Goal: Information Seeking & Learning: Compare options

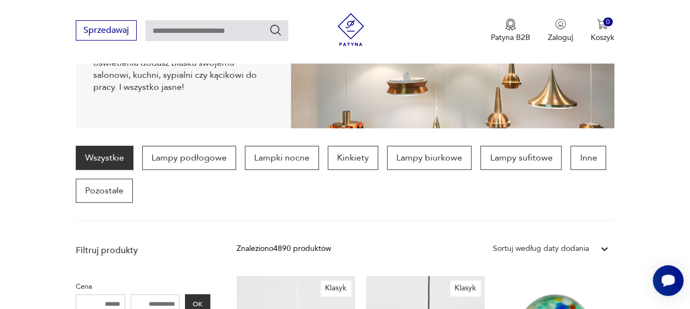
scroll to position [218, 0]
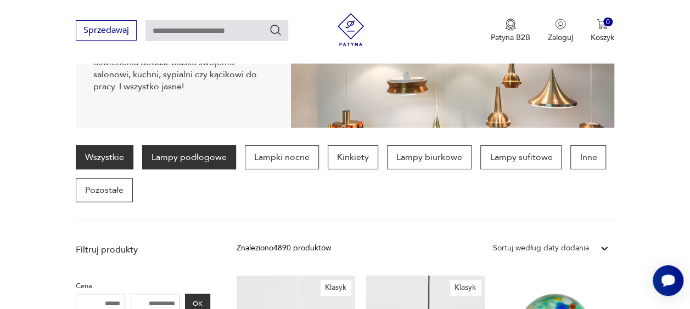
click at [187, 159] on p "Lampy podłogowe" at bounding box center [189, 157] width 94 height 24
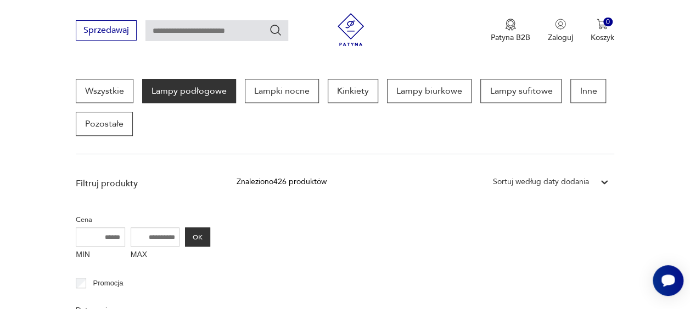
scroll to position [283, 0]
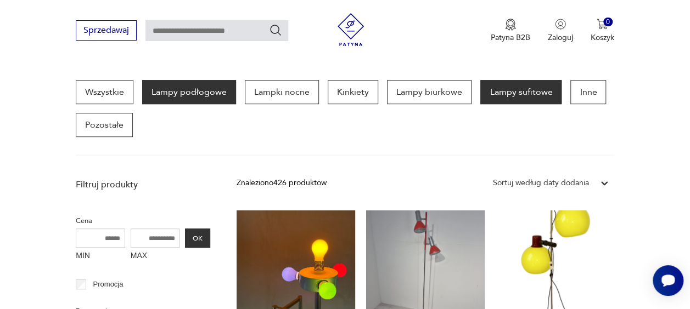
click at [515, 97] on p "Lampy sufitowe" at bounding box center [520, 92] width 81 height 24
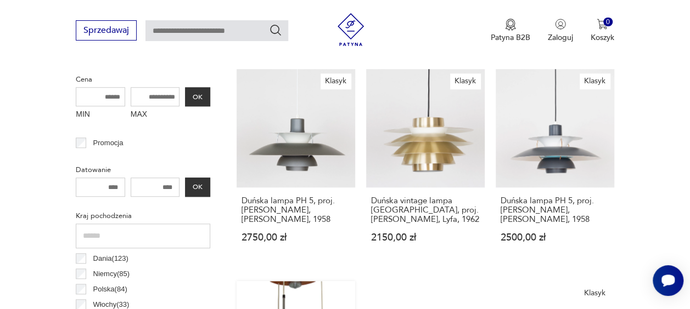
scroll to position [424, 0]
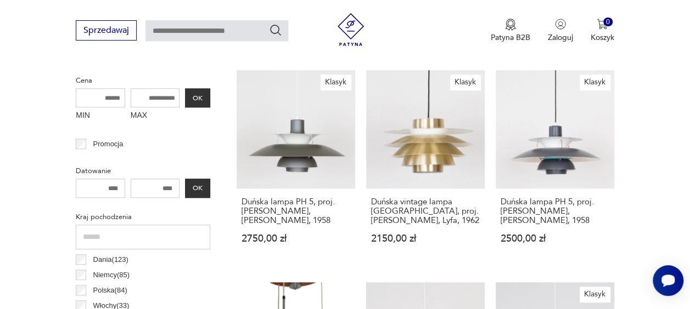
click at [165, 102] on input "MAX" at bounding box center [155, 97] width 49 height 19
type input "***"
click at [199, 98] on button "OK" at bounding box center [197, 97] width 25 height 19
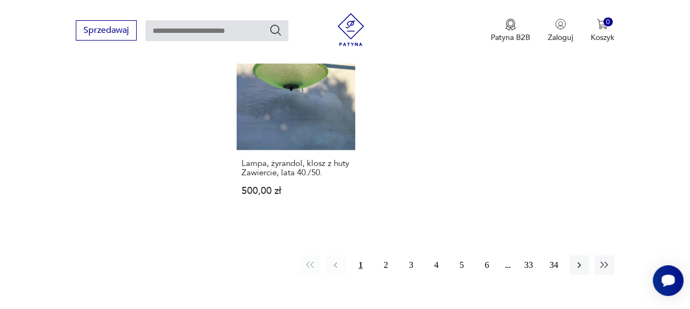
scroll to position [1560, 0]
click at [386, 256] on button "2" at bounding box center [386, 266] width 20 height 20
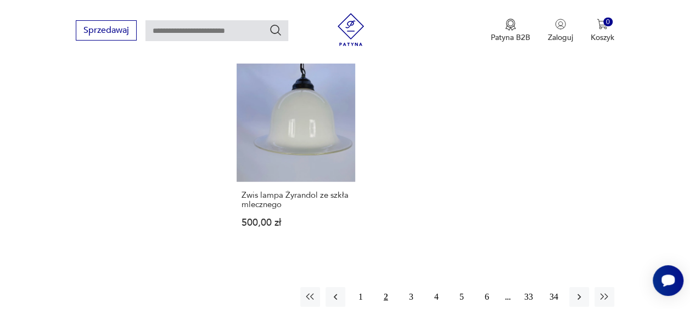
scroll to position [1613, 0]
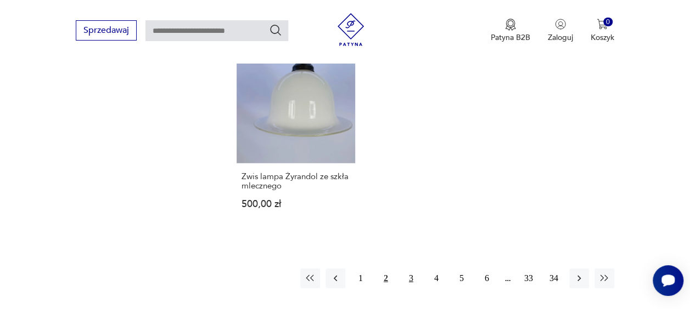
click at [405, 269] on button "3" at bounding box center [411, 279] width 20 height 20
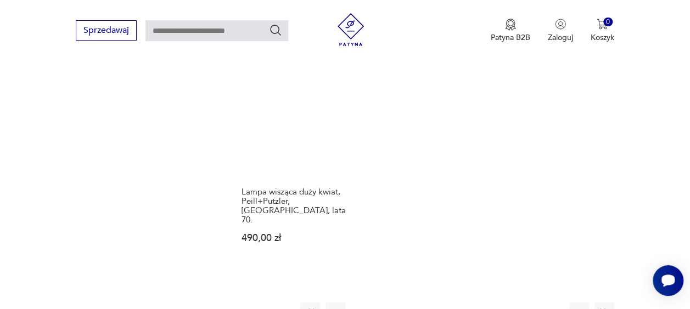
scroll to position [1495, 0]
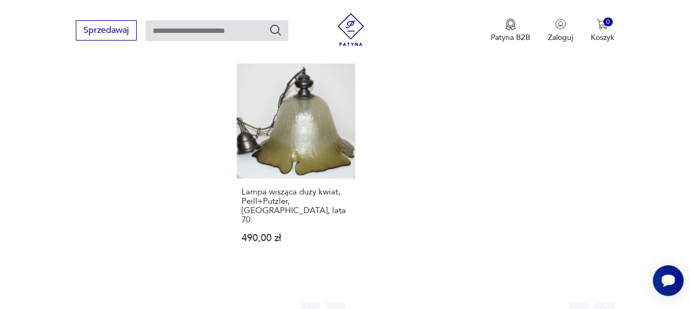
click at [437, 303] on button "4" at bounding box center [436, 313] width 20 height 20
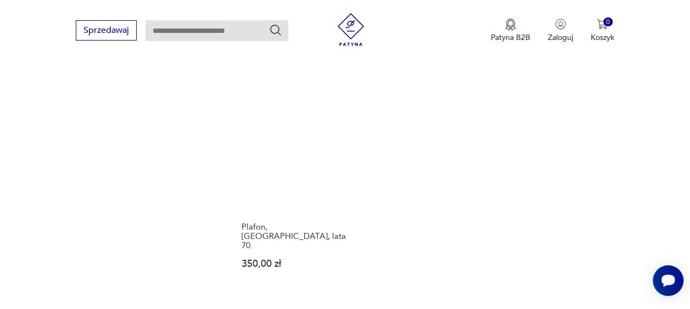
scroll to position [1546, 0]
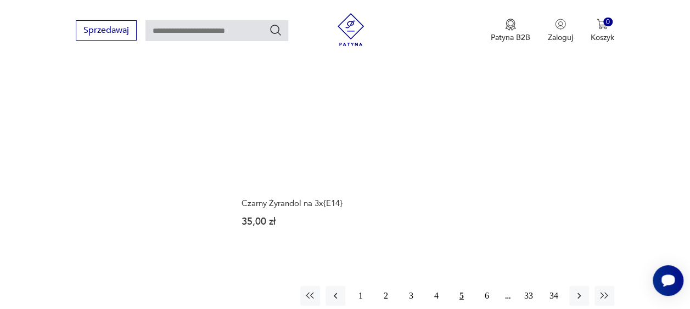
scroll to position [1555, 0]
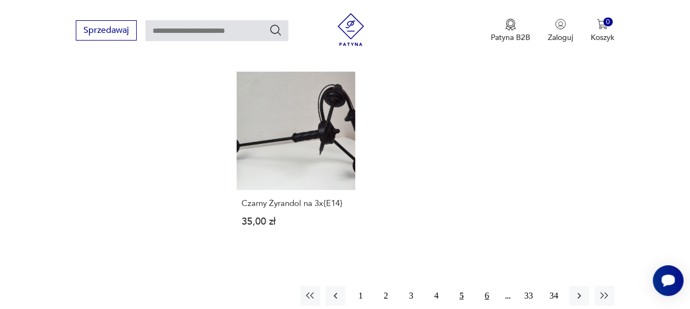
click at [492, 286] on button "6" at bounding box center [487, 296] width 20 height 20
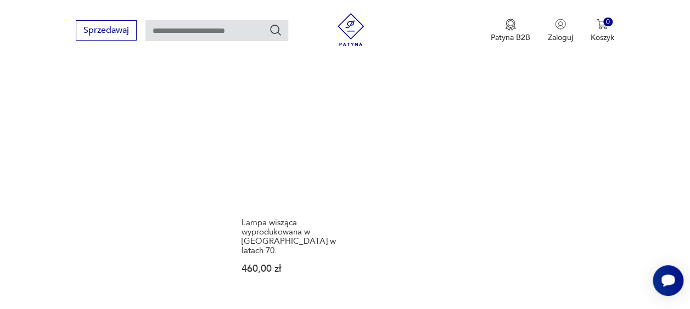
scroll to position [1509, 0]
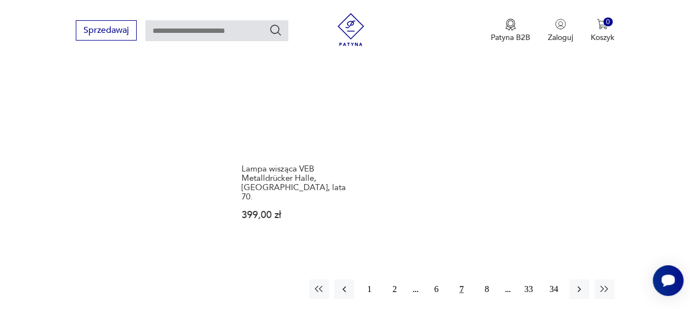
scroll to position [1544, 0]
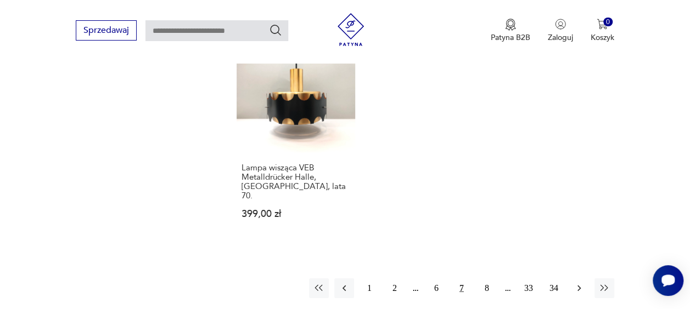
click at [572, 279] on button "button" at bounding box center [579, 289] width 20 height 20
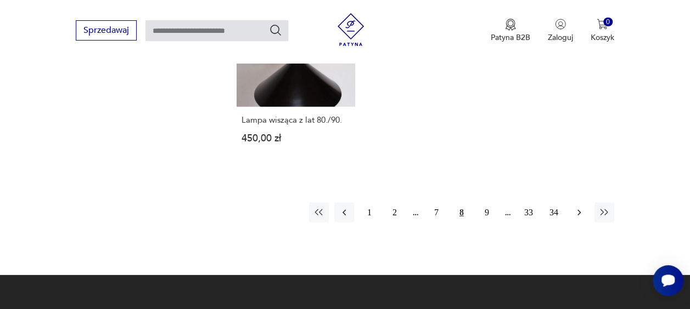
scroll to position [1562, 0]
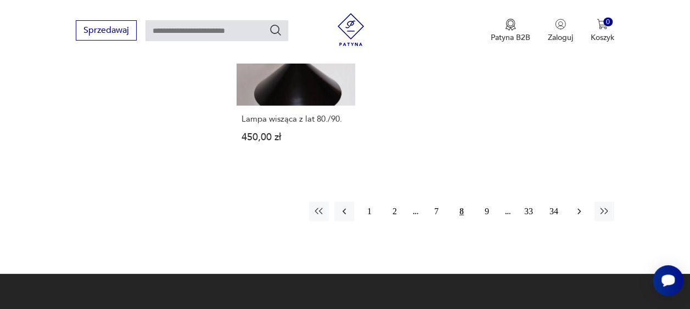
click at [576, 206] on icon "button" at bounding box center [578, 211] width 11 height 11
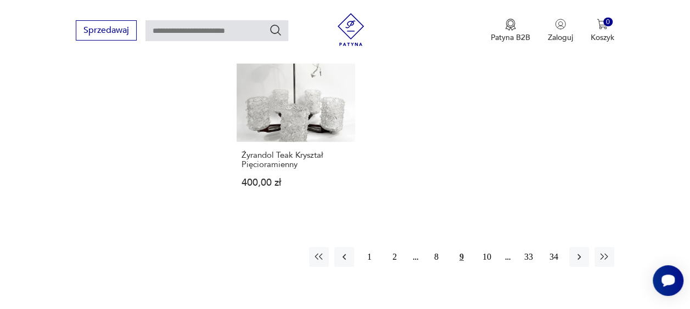
scroll to position [1571, 0]
click at [576, 250] on icon "button" at bounding box center [578, 255] width 11 height 11
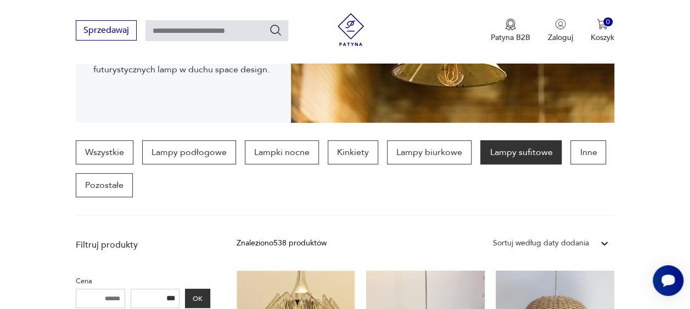
scroll to position [221, 0]
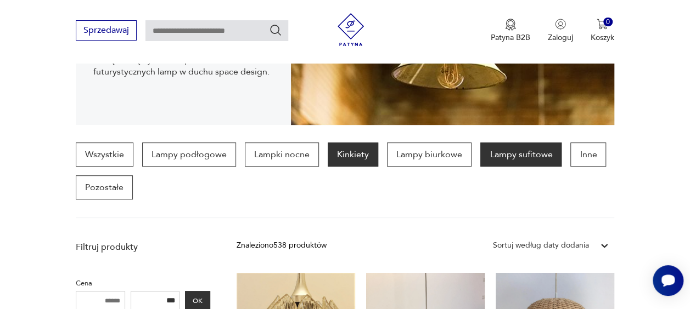
click at [346, 153] on p "Kinkiety" at bounding box center [353, 155] width 50 height 24
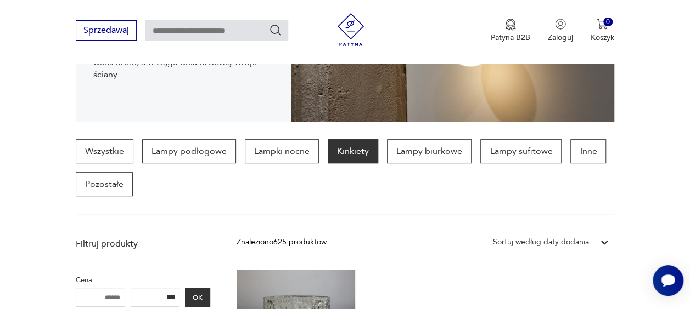
scroll to position [214, 0]
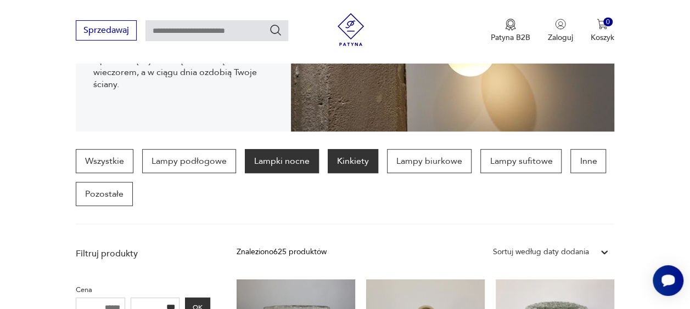
click at [262, 170] on p "Lampki nocne" at bounding box center [282, 161] width 74 height 24
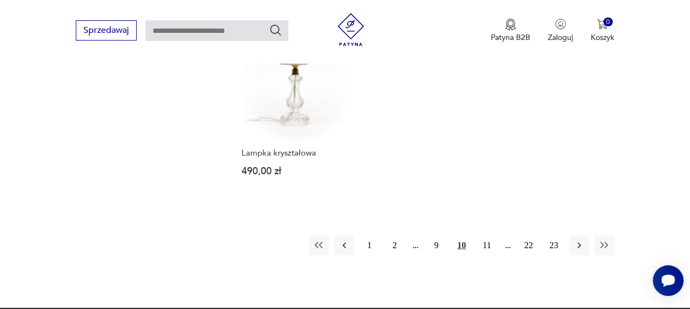
scroll to position [1531, 0]
click at [579, 240] on icon "button" at bounding box center [578, 245] width 11 height 11
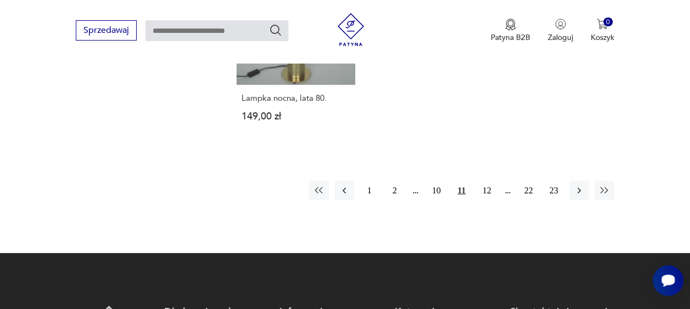
scroll to position [1617, 0]
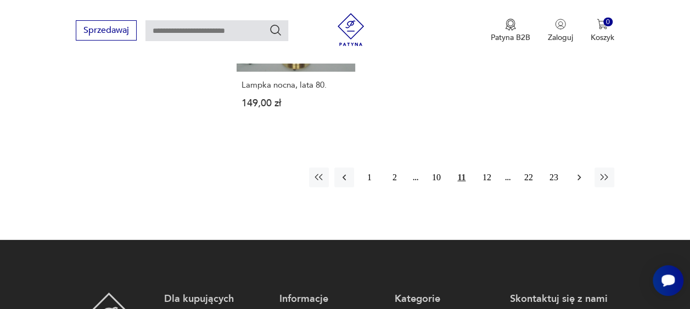
click at [579, 172] on icon "button" at bounding box center [578, 177] width 11 height 11
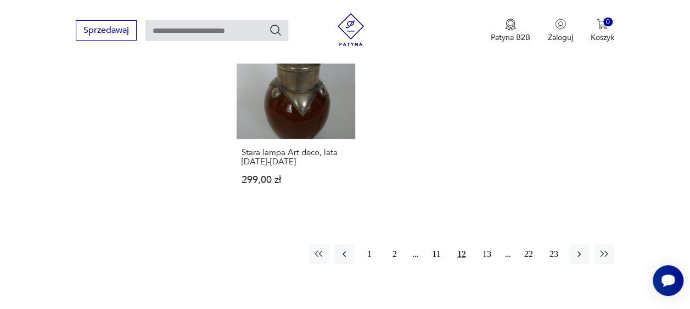
scroll to position [1560, 0]
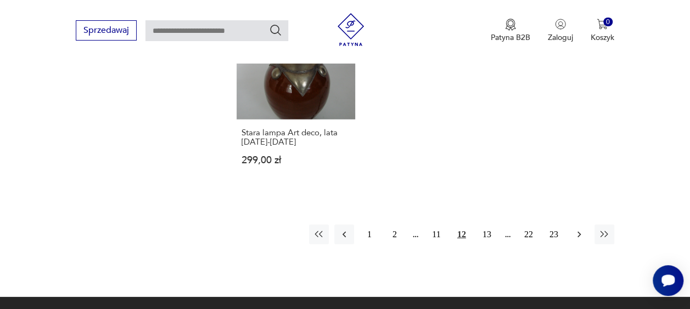
click at [581, 229] on icon "button" at bounding box center [578, 234] width 11 height 11
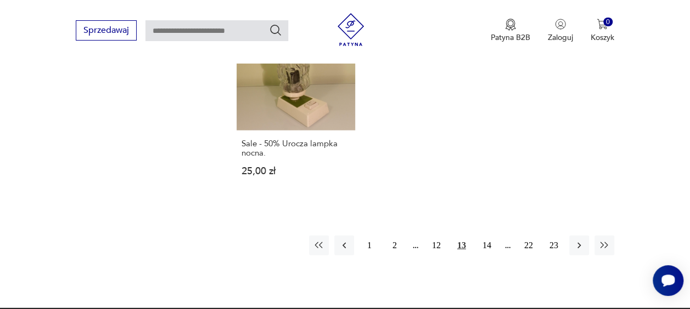
scroll to position [1528, 0]
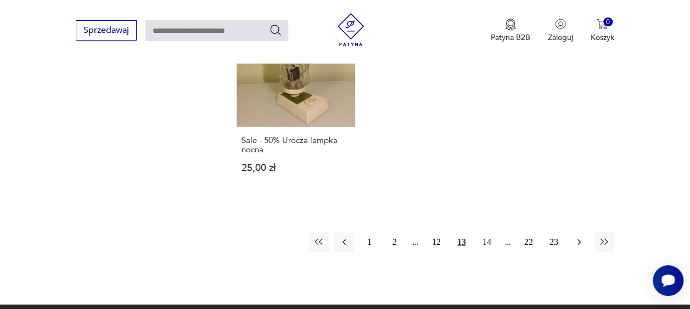
click at [583, 237] on icon "button" at bounding box center [578, 242] width 11 height 11
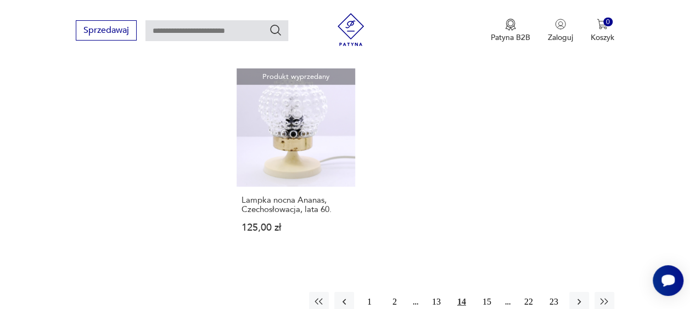
scroll to position [1458, 0]
click at [574, 297] on icon "button" at bounding box center [578, 302] width 11 height 11
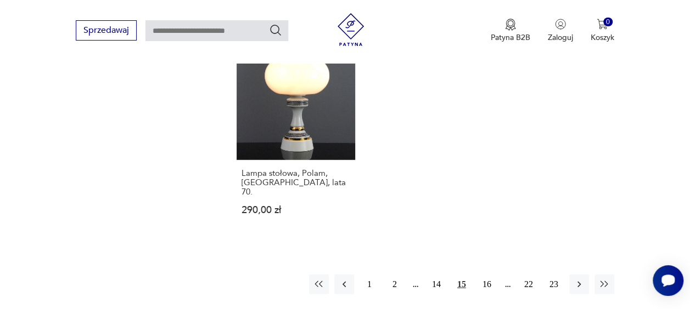
scroll to position [1514, 0]
click at [573, 274] on button "button" at bounding box center [579, 284] width 20 height 20
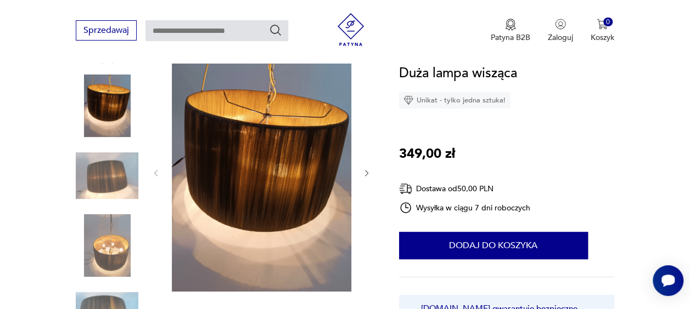
scroll to position [133, 0]
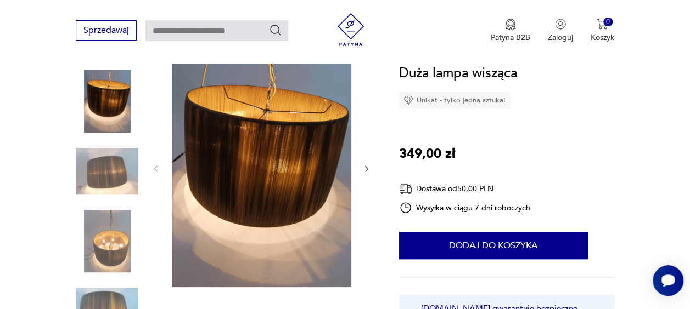
click at [119, 181] on img at bounding box center [107, 171] width 63 height 63
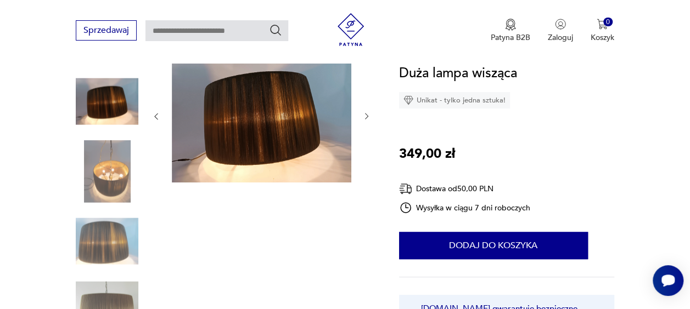
click at [369, 116] on icon "button" at bounding box center [366, 116] width 9 height 9
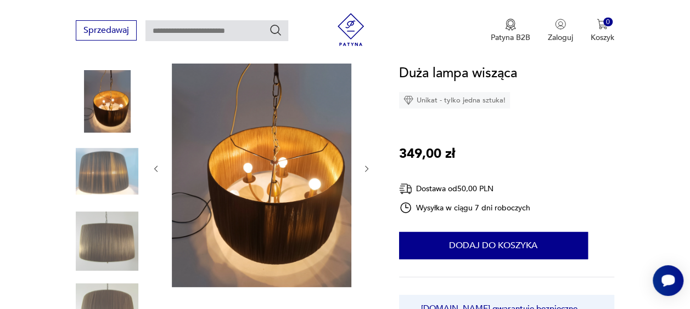
click at [369, 171] on icon "button" at bounding box center [366, 169] width 9 height 9
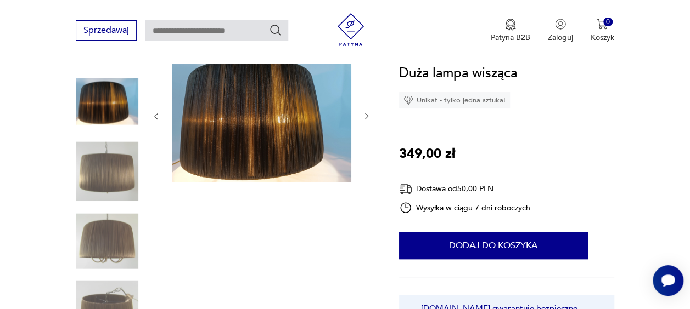
click at [363, 119] on icon "button" at bounding box center [366, 116] width 9 height 9
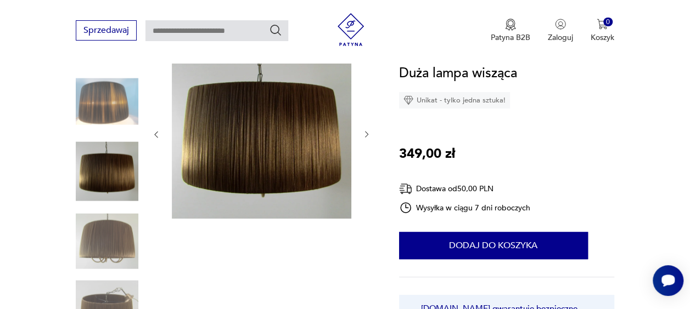
click at [364, 138] on icon "button" at bounding box center [366, 134] width 9 height 9
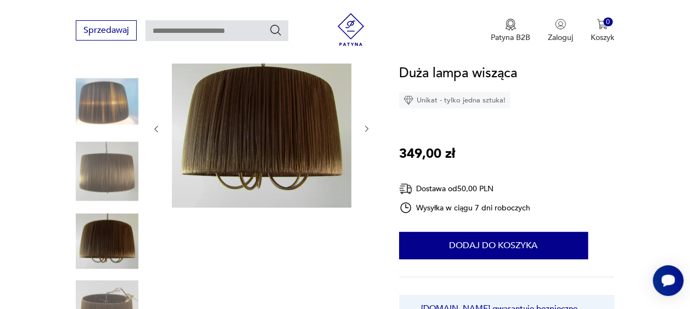
click at [368, 131] on icon "button" at bounding box center [366, 129] width 9 height 9
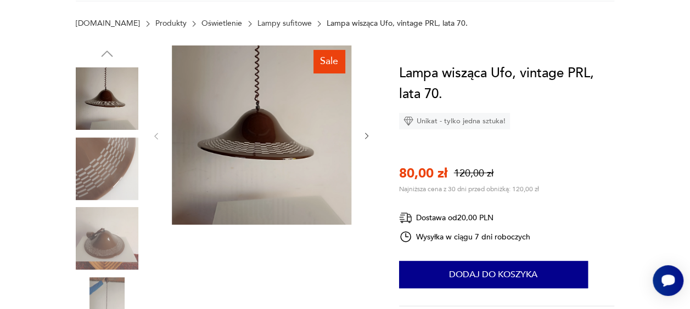
scroll to position [137, 0]
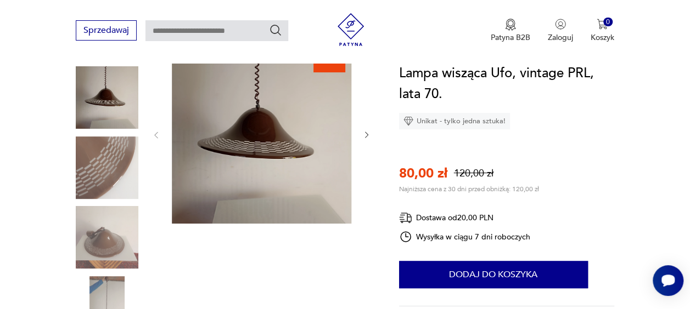
click at [117, 153] on img at bounding box center [107, 168] width 63 height 63
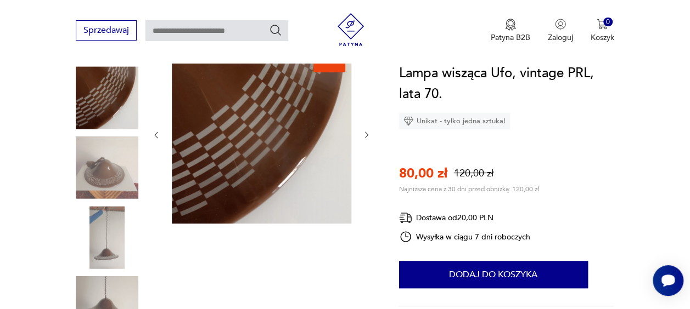
click at [117, 153] on div at bounding box center [107, 134] width 63 height 274
click at [103, 207] on img at bounding box center [107, 237] width 63 height 63
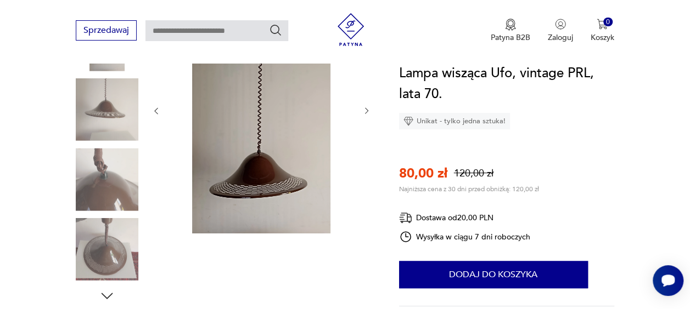
scroll to position [196, 0]
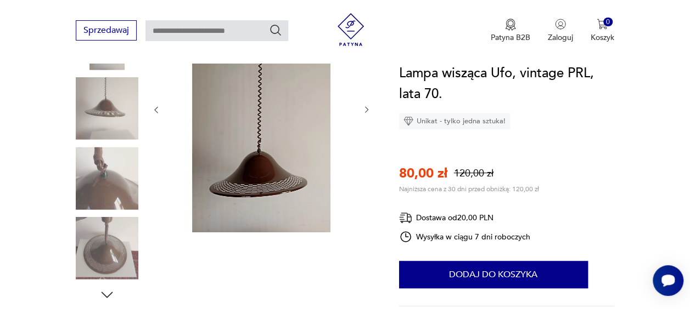
click at [367, 112] on icon "button" at bounding box center [366, 109] width 9 height 9
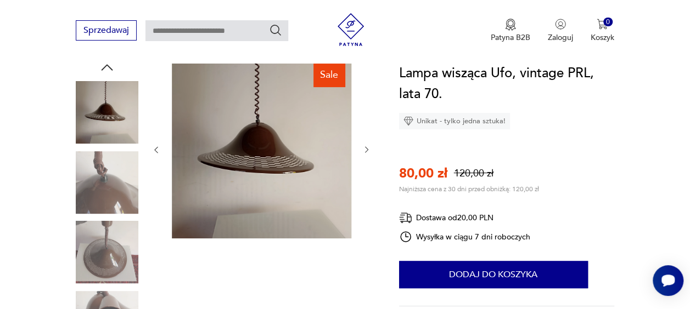
scroll to position [122, 0]
click at [364, 149] on icon "button" at bounding box center [366, 149] width 9 height 9
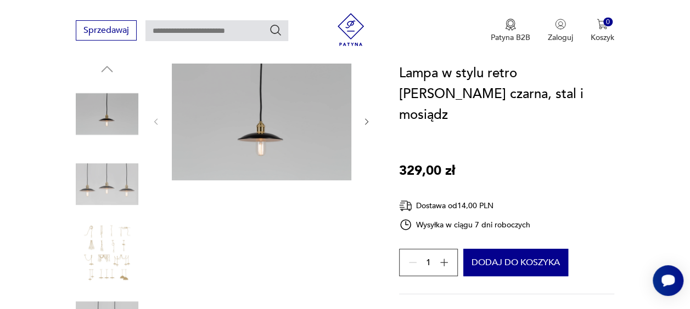
scroll to position [121, 0]
click at [365, 119] on icon "button" at bounding box center [366, 121] width 3 height 6
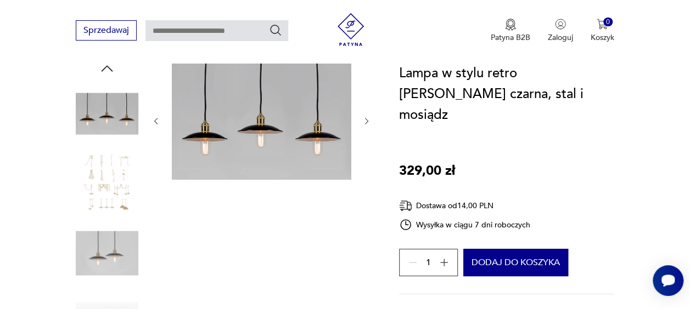
click at [365, 119] on icon "button" at bounding box center [366, 121] width 3 height 6
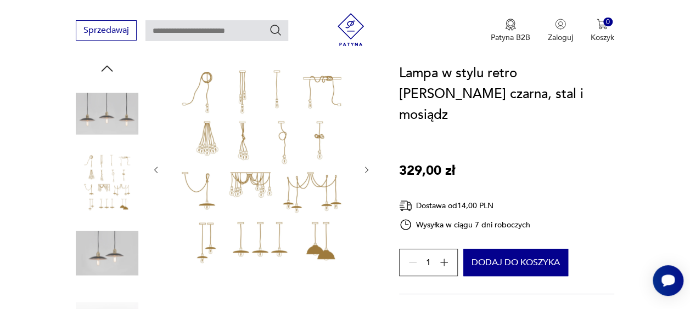
click at [364, 170] on icon "button" at bounding box center [366, 170] width 9 height 9
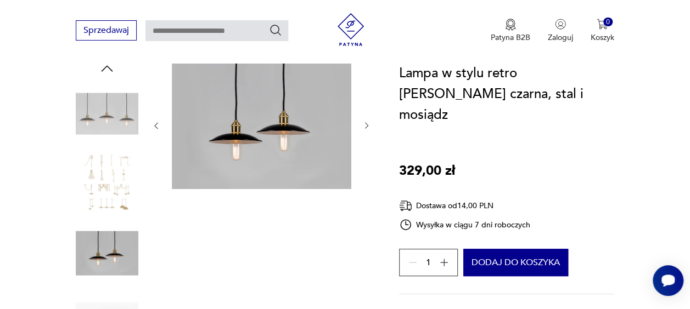
click at [363, 124] on icon "button" at bounding box center [366, 125] width 9 height 9
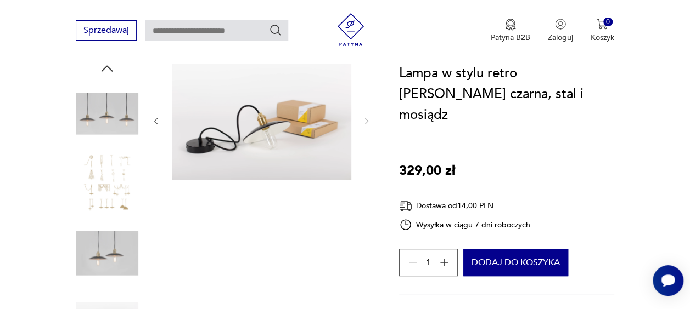
click at [155, 123] on icon "button" at bounding box center [155, 121] width 9 height 9
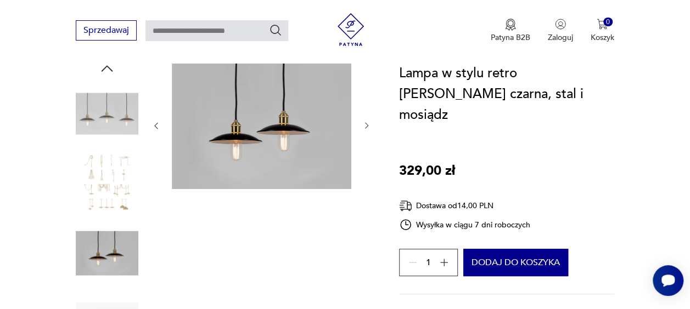
click at [155, 123] on icon "button" at bounding box center [155, 125] width 9 height 9
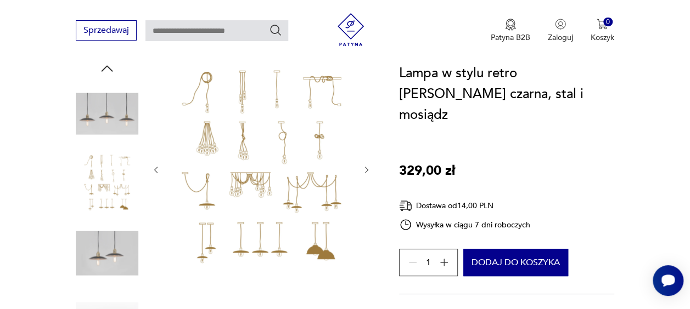
click at [155, 167] on icon "button" at bounding box center [155, 170] width 9 height 9
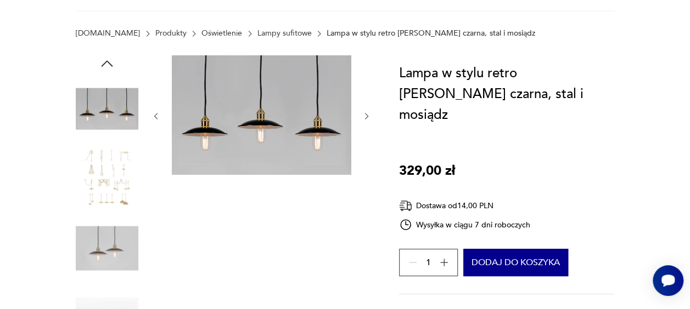
scroll to position [0, 0]
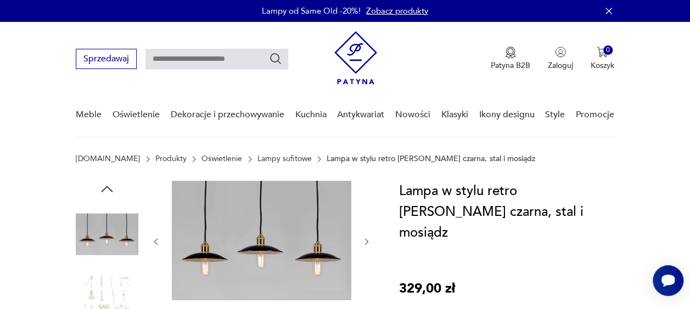
click at [264, 161] on link "Lampy sufitowe" at bounding box center [284, 159] width 54 height 9
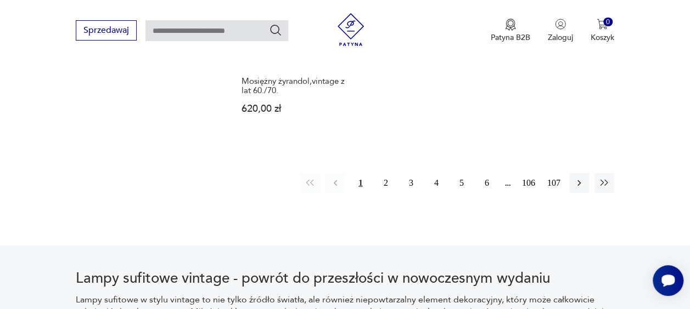
scroll to position [1633, 0]
click at [482, 174] on button "6" at bounding box center [487, 184] width 20 height 20
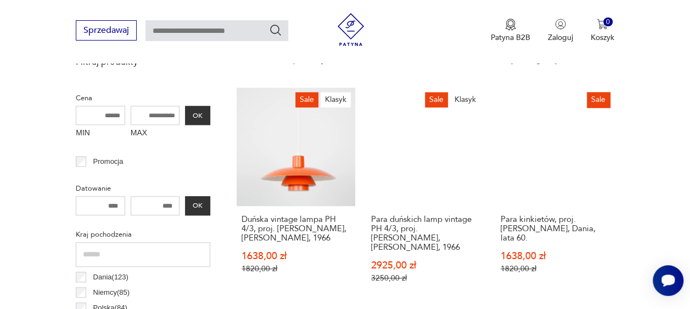
scroll to position [403, 0]
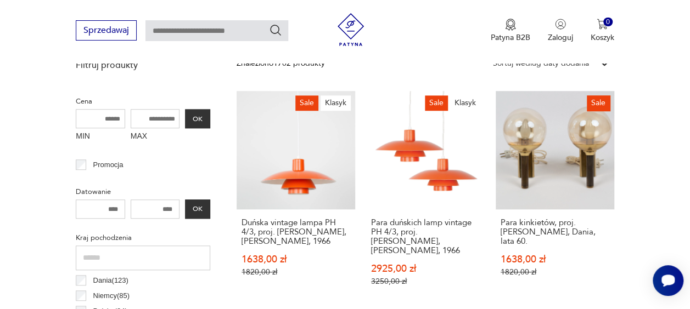
click at [167, 119] on input "MAX" at bounding box center [155, 118] width 49 height 19
type input "***"
click at [197, 117] on button "OK" at bounding box center [197, 118] width 25 height 19
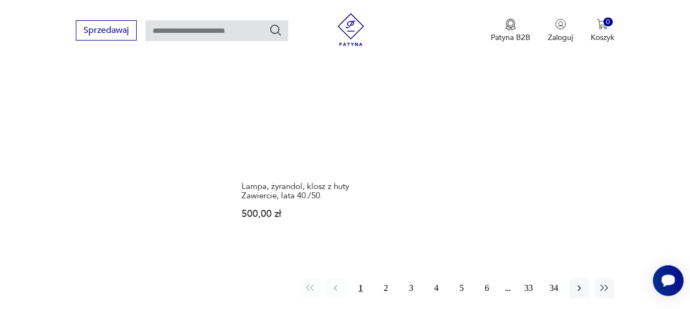
scroll to position [1544, 0]
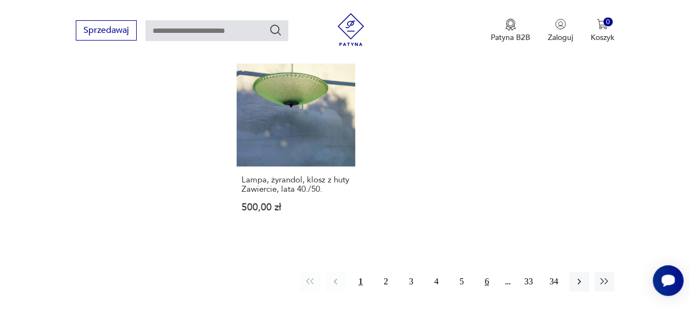
click at [488, 272] on button "6" at bounding box center [487, 282] width 20 height 20
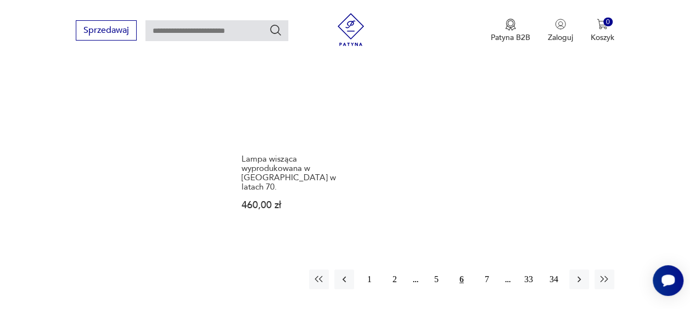
scroll to position [1571, 0]
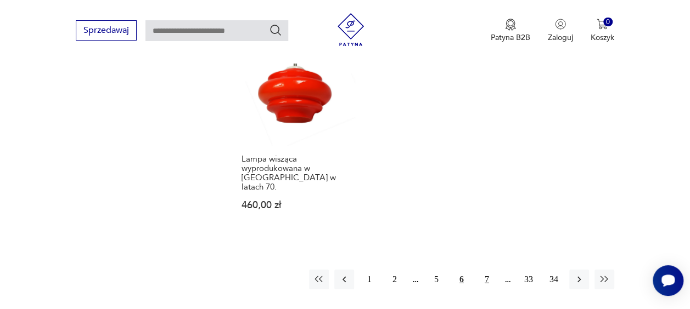
click at [486, 270] on button "7" at bounding box center [487, 280] width 20 height 20
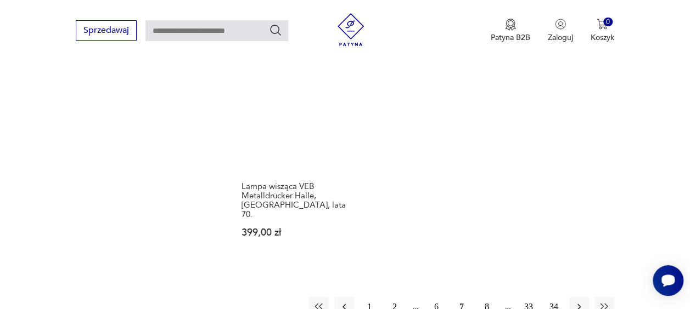
scroll to position [1529, 0]
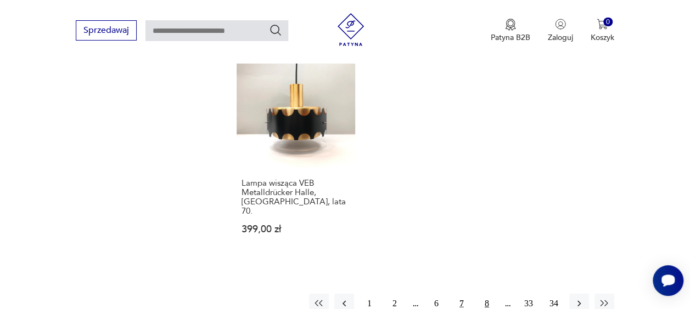
click at [491, 294] on button "8" at bounding box center [487, 304] width 20 height 20
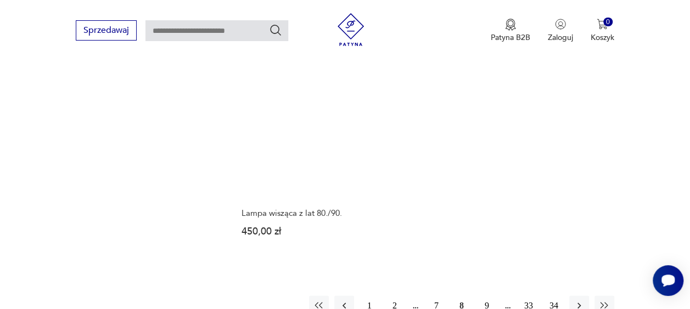
scroll to position [1468, 0]
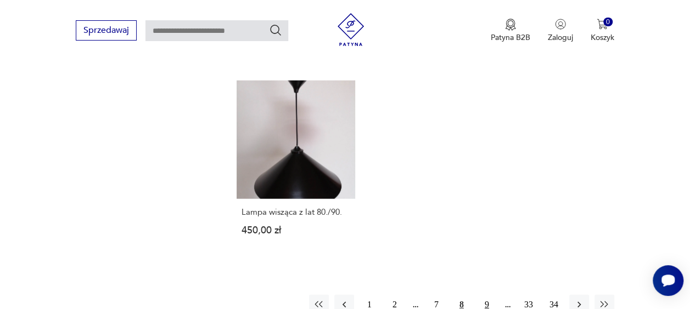
click at [481, 295] on button "9" at bounding box center [487, 305] width 20 height 20
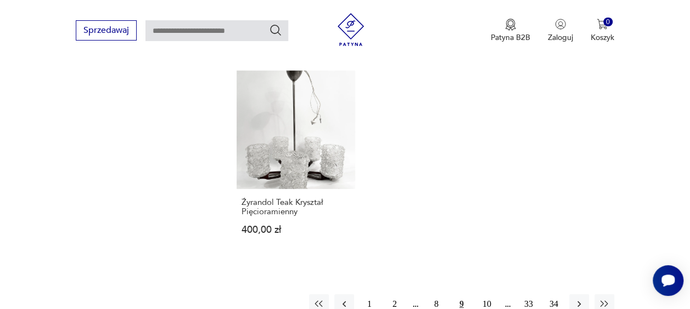
scroll to position [1523, 0]
click at [481, 294] on button "10" at bounding box center [487, 304] width 20 height 20
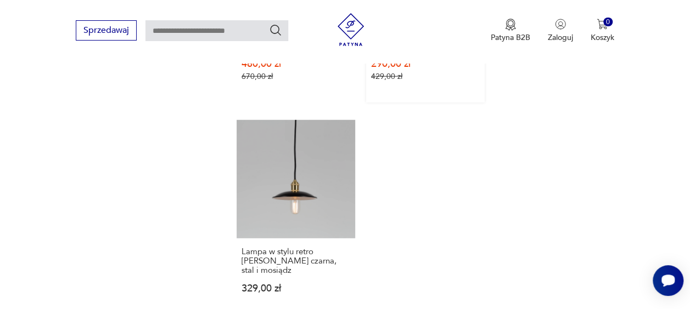
scroll to position [1486, 0]
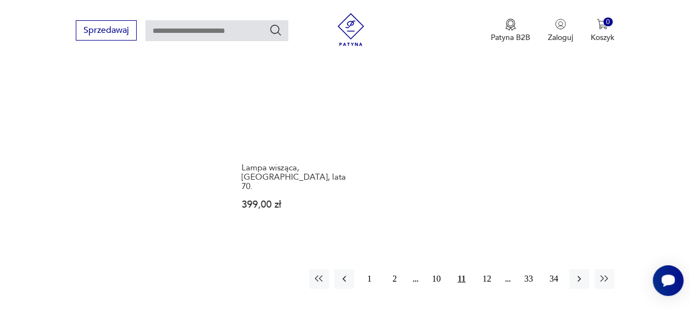
scroll to position [1541, 0]
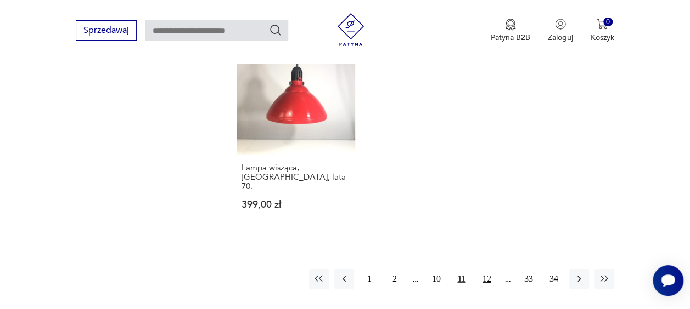
click at [484, 269] on button "12" at bounding box center [487, 279] width 20 height 20
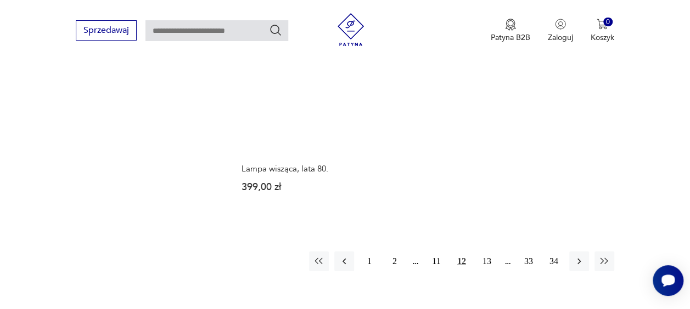
scroll to position [1555, 0]
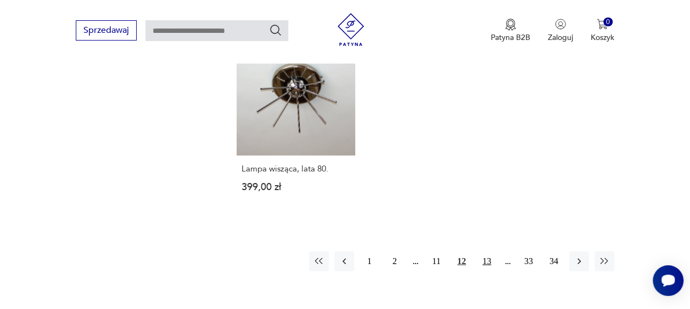
click at [486, 252] on button "13" at bounding box center [487, 262] width 20 height 20
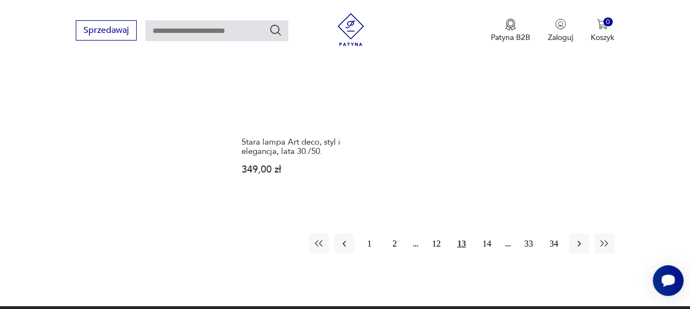
scroll to position [1555, 0]
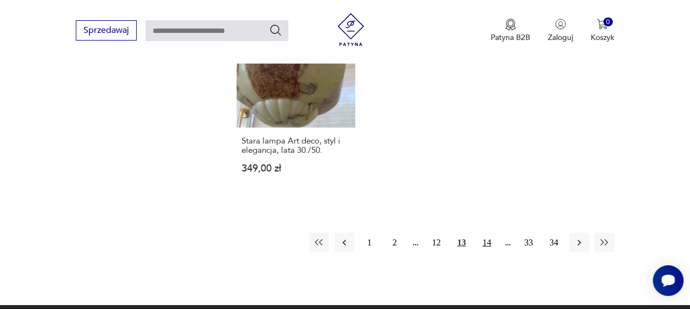
click at [486, 233] on button "14" at bounding box center [487, 243] width 20 height 20
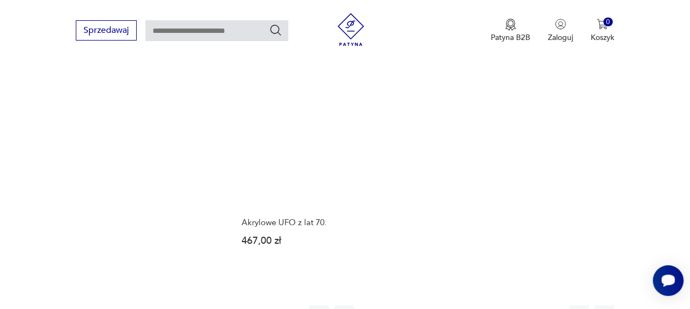
scroll to position [1537, 0]
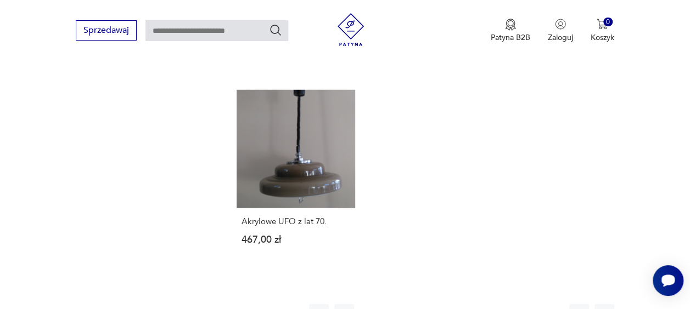
click at [482, 305] on button "15" at bounding box center [487, 315] width 20 height 20
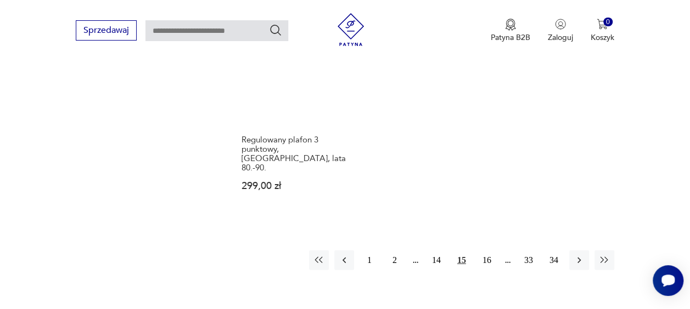
scroll to position [1524, 0]
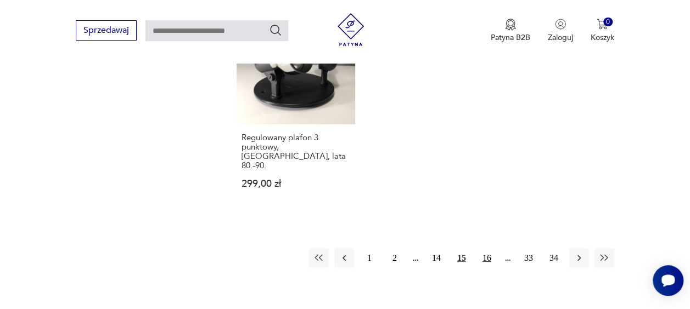
click at [484, 249] on button "16" at bounding box center [487, 259] width 20 height 20
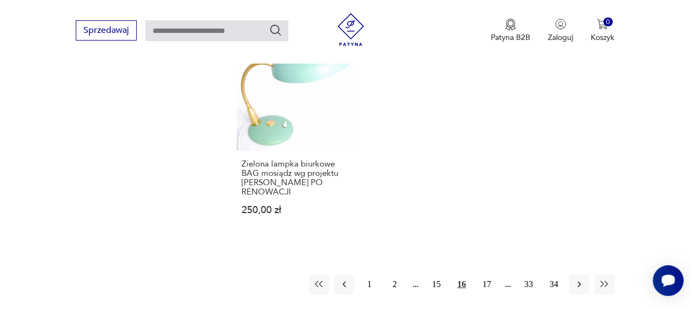
scroll to position [1520, 0]
click at [481, 285] on button "17" at bounding box center [487, 285] width 20 height 20
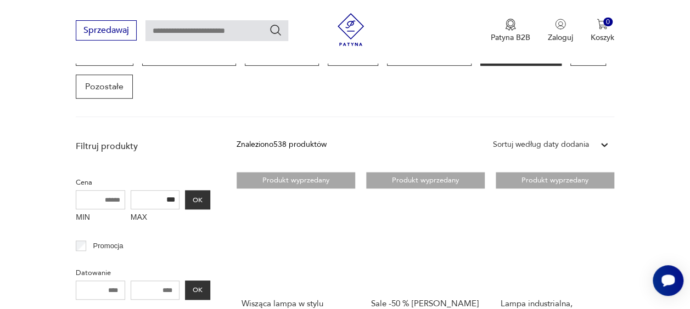
scroll to position [316, 0]
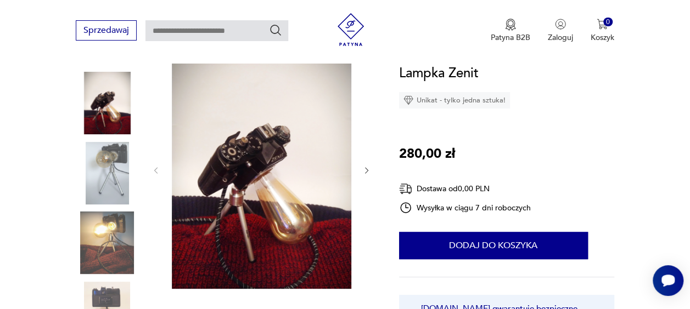
scroll to position [134, 0]
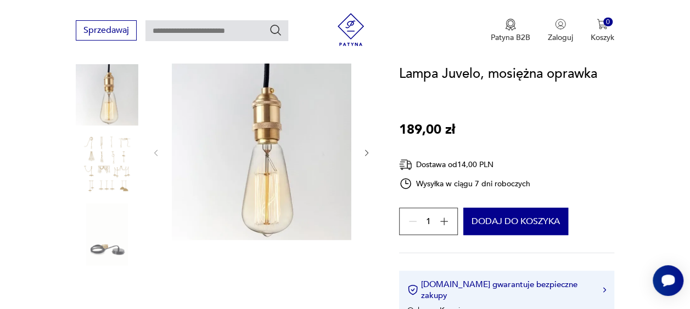
scroll to position [119, 0]
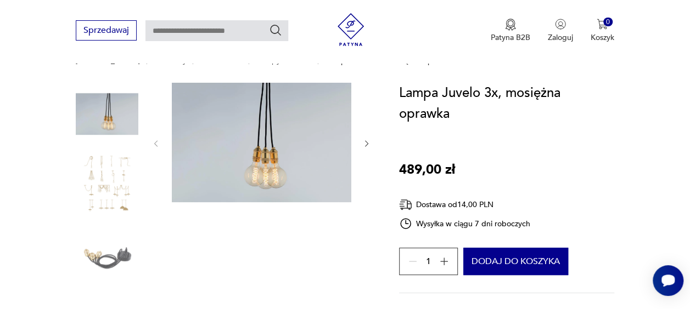
scroll to position [99, 0]
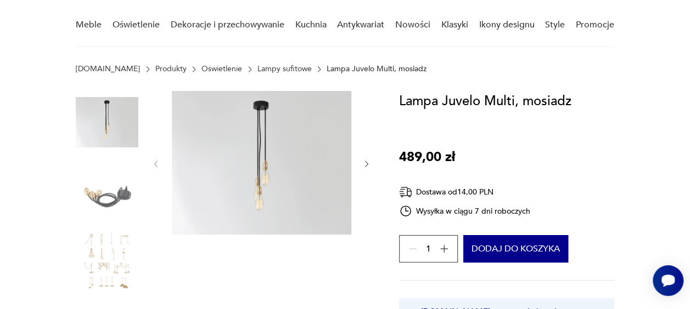
scroll to position [89, 0]
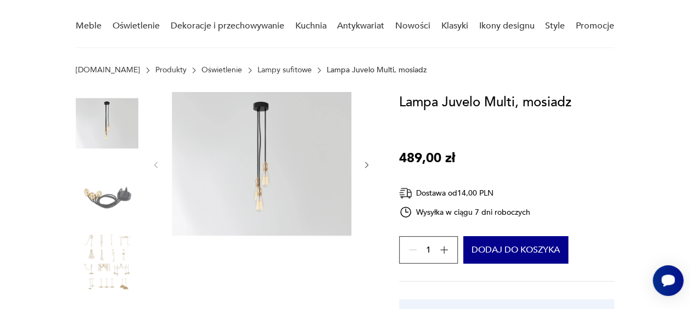
click at [366, 166] on icon "button" at bounding box center [366, 165] width 9 height 9
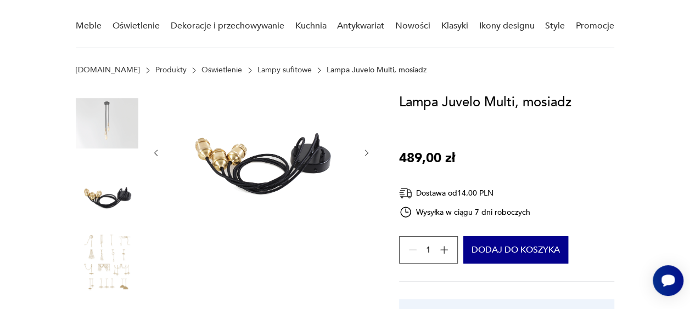
click at [365, 157] on icon "button" at bounding box center [366, 153] width 9 height 9
